Goal: Information Seeking & Learning: Understand process/instructions

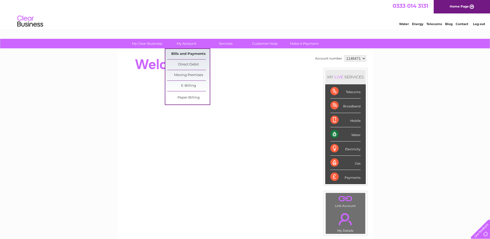
click at [187, 52] on link "Bills and Payments" at bounding box center [188, 54] width 43 height 10
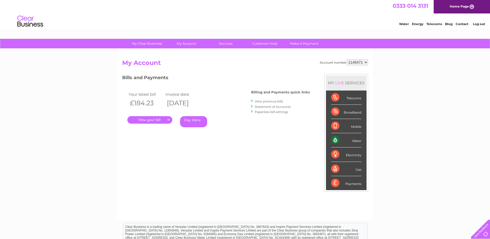
click at [265, 101] on link "View previous bills" at bounding box center [269, 101] width 28 height 4
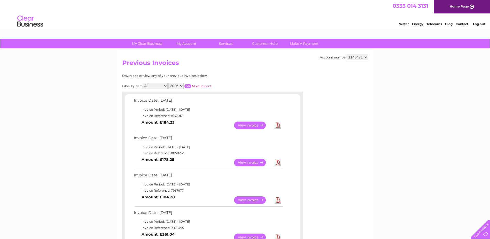
click at [181, 85] on select "2025 2024 2023 2022" at bounding box center [176, 86] width 15 height 6
click at [169, 83] on select "2025 2024 2023 2022" at bounding box center [176, 86] width 15 height 6
click at [190, 86] on input "button" at bounding box center [188, 86] width 7 height 4
click at [183, 85] on select "2025 2024 2023 2022" at bounding box center [176, 86] width 15 height 6
select select "2025"
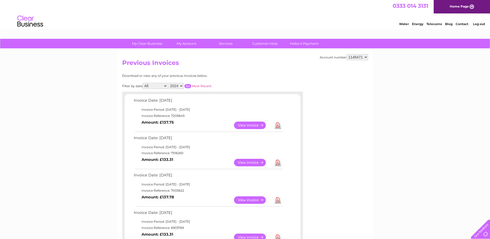
click at [169, 83] on select "2025 2024 2023 2022" at bounding box center [176, 86] width 15 height 6
click at [189, 85] on input "button" at bounding box center [188, 86] width 7 height 4
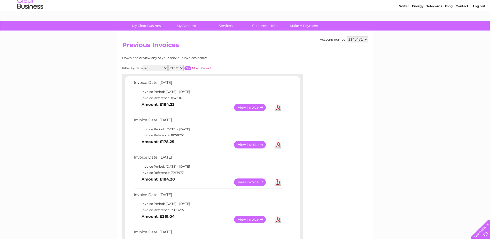
scroll to position [12, 0]
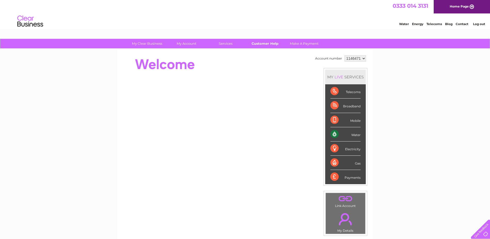
click at [265, 44] on link "Customer Help" at bounding box center [265, 44] width 43 height 10
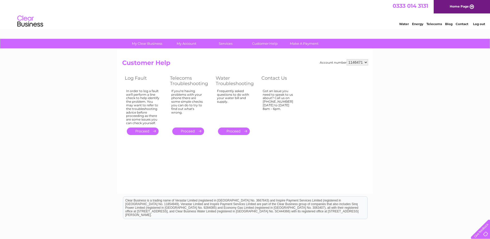
click at [242, 129] on link "." at bounding box center [234, 130] width 32 height 7
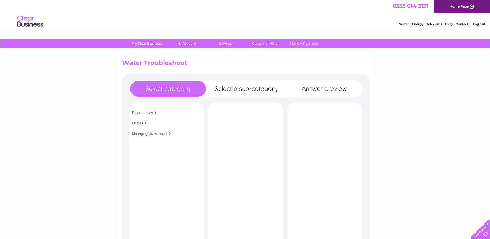
click at [160, 134] on input "Managing my account" at bounding box center [149, 133] width 35 height 4
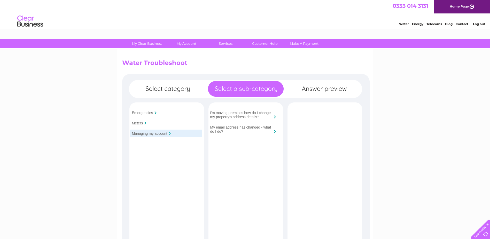
click at [460, 24] on link "Contact" at bounding box center [462, 24] width 13 height 4
